Goal: Information Seeking & Learning: Learn about a topic

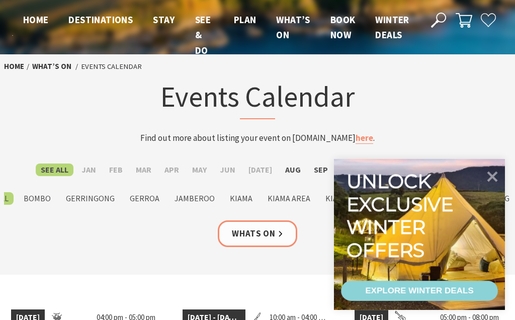
click at [492, 174] on icon at bounding box center [492, 177] width 11 height 11
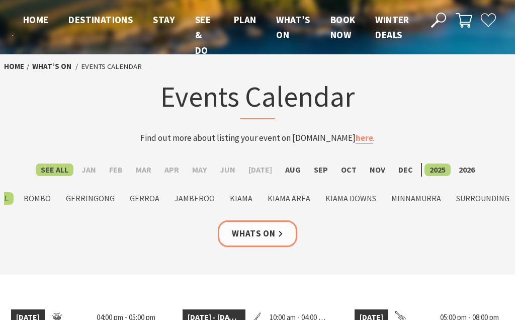
click at [317, 169] on label "Sep" at bounding box center [321, 169] width 24 height 13
click at [0, 0] on input "Sep" at bounding box center [0, 0] width 0 height 0
click at [243, 199] on label "Kiama" at bounding box center [241, 198] width 33 height 13
click at [0, 0] on input "Kiama" at bounding box center [0, 0] width 0 height 0
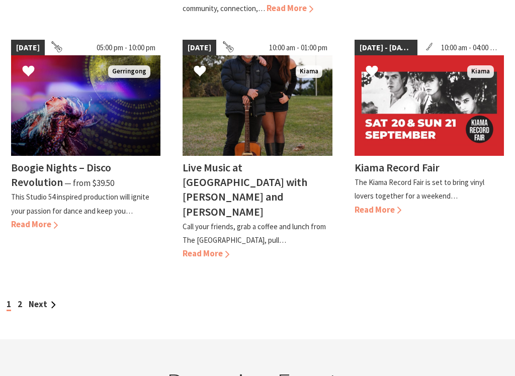
scroll to position [980, 0]
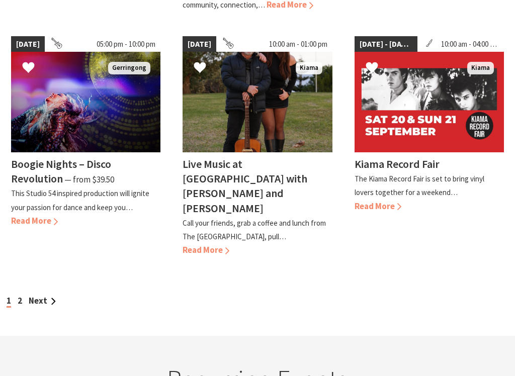
click at [33, 295] on link "Next" at bounding box center [42, 300] width 27 height 11
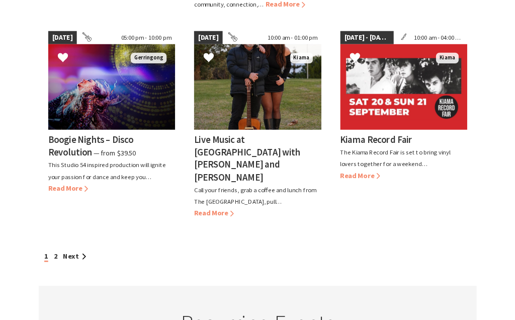
scroll to position [0, 0]
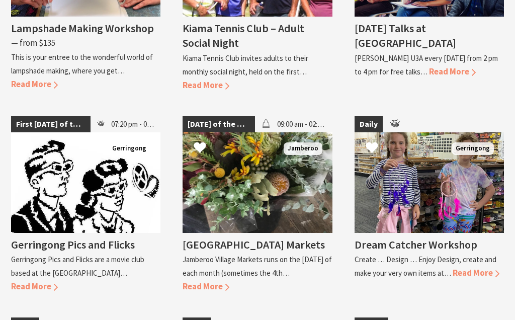
scroll to position [1193, 0]
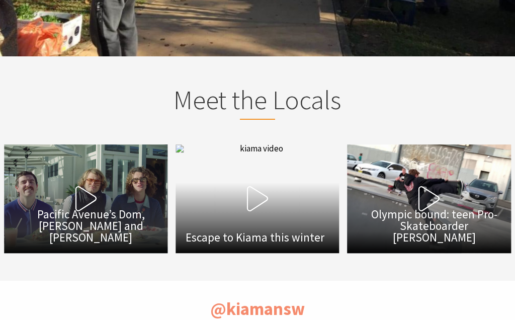
scroll to position [1509, 0]
